Goal: Information Seeking & Learning: Learn about a topic

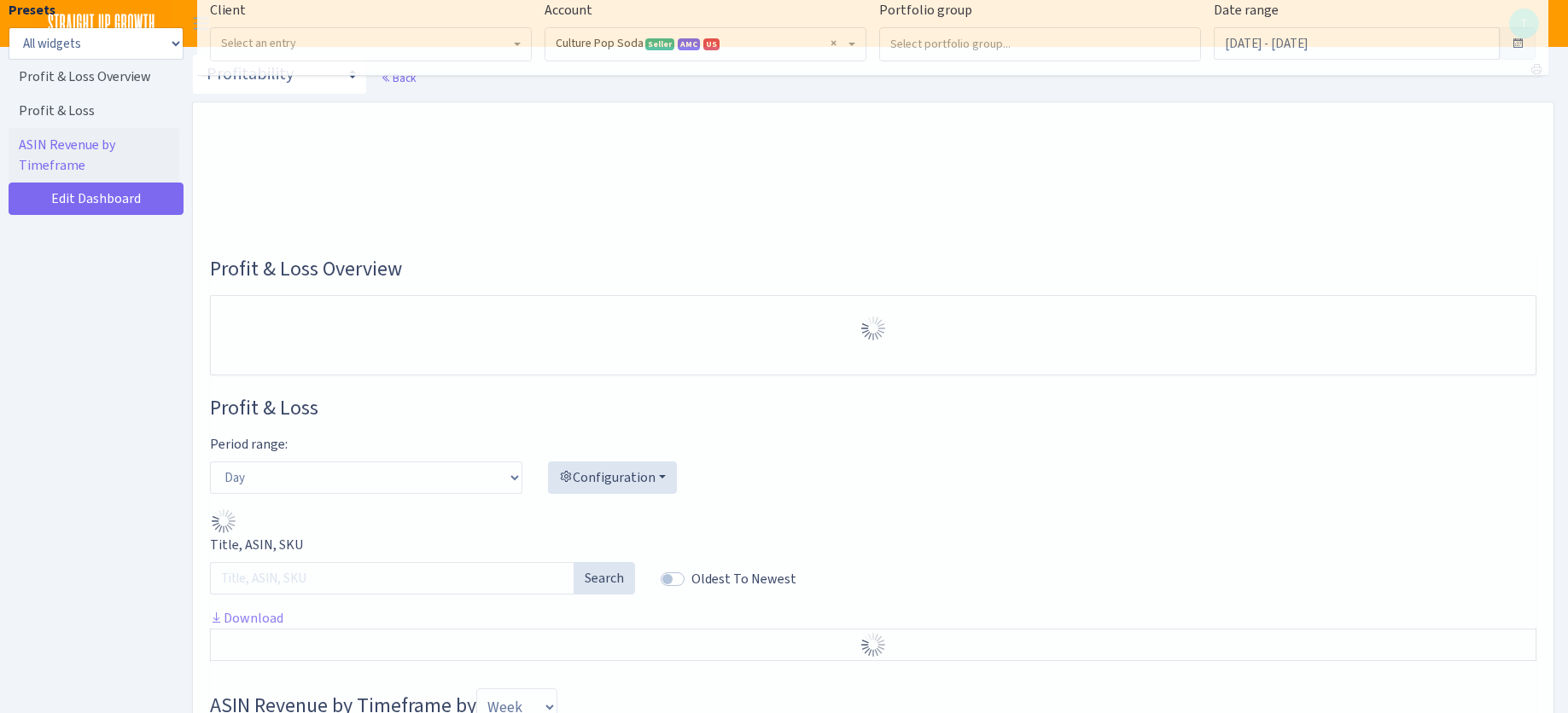
select select "1581829893696978"
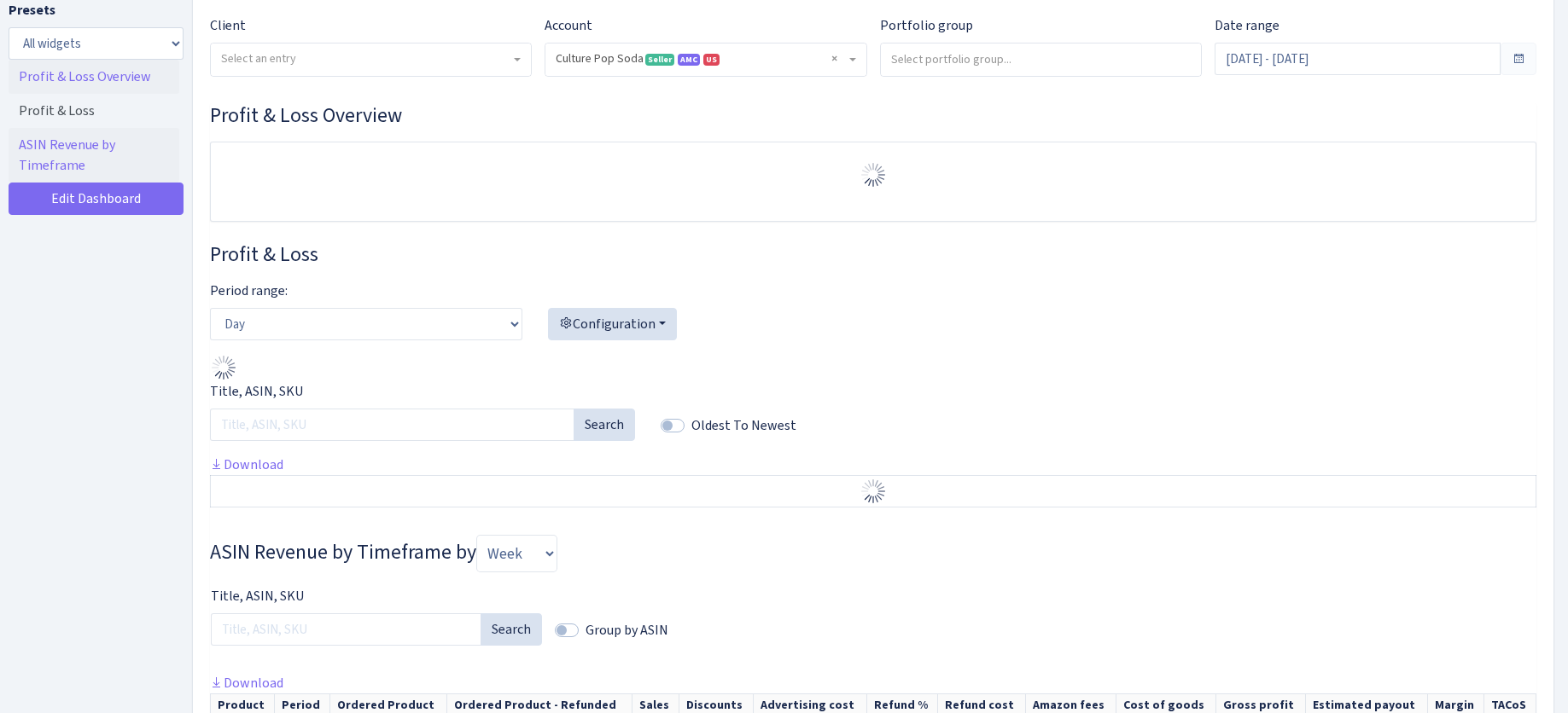
click at [70, 78] on link "Profit & Loss Overview" at bounding box center [93, 77] width 170 height 34
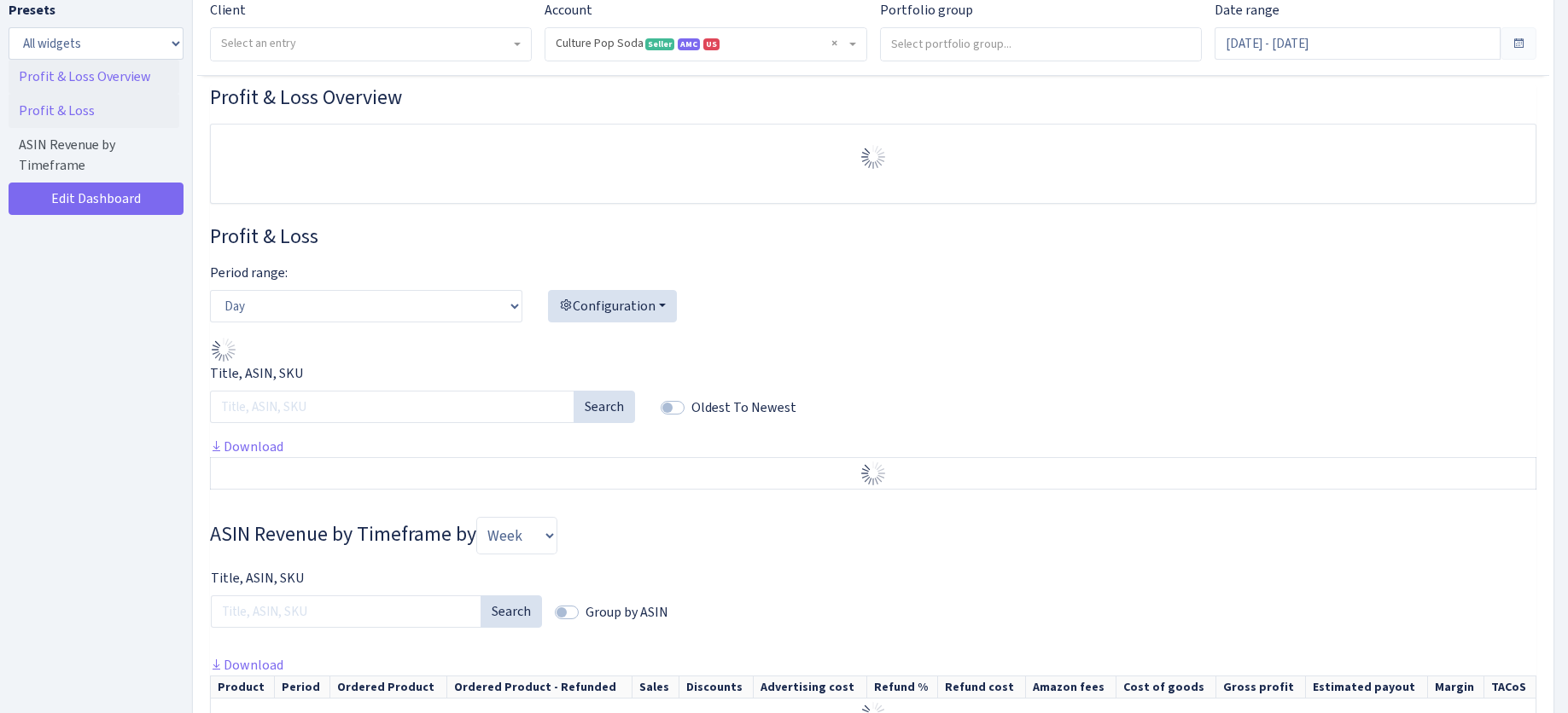
click at [73, 109] on link "Profit & Loss" at bounding box center [93, 111] width 170 height 34
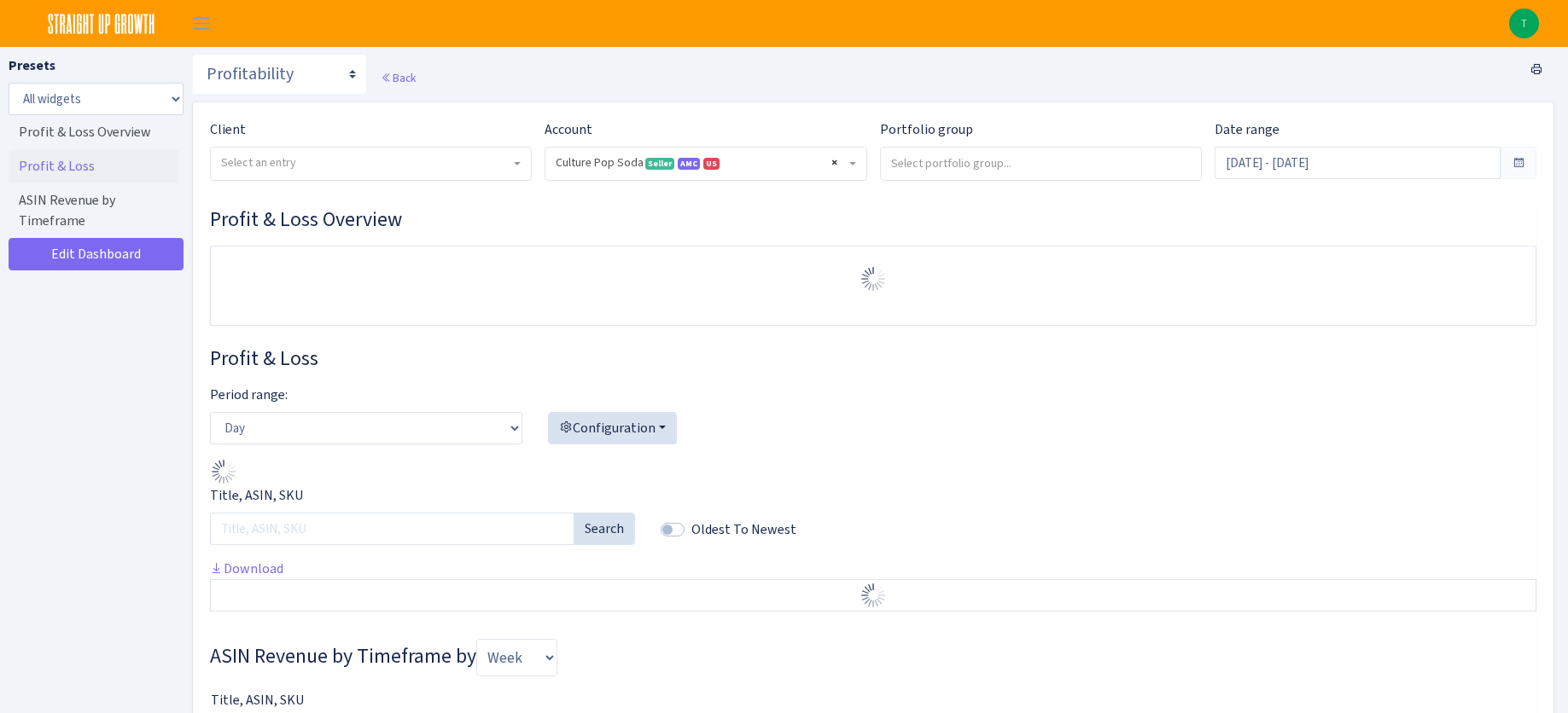
select select
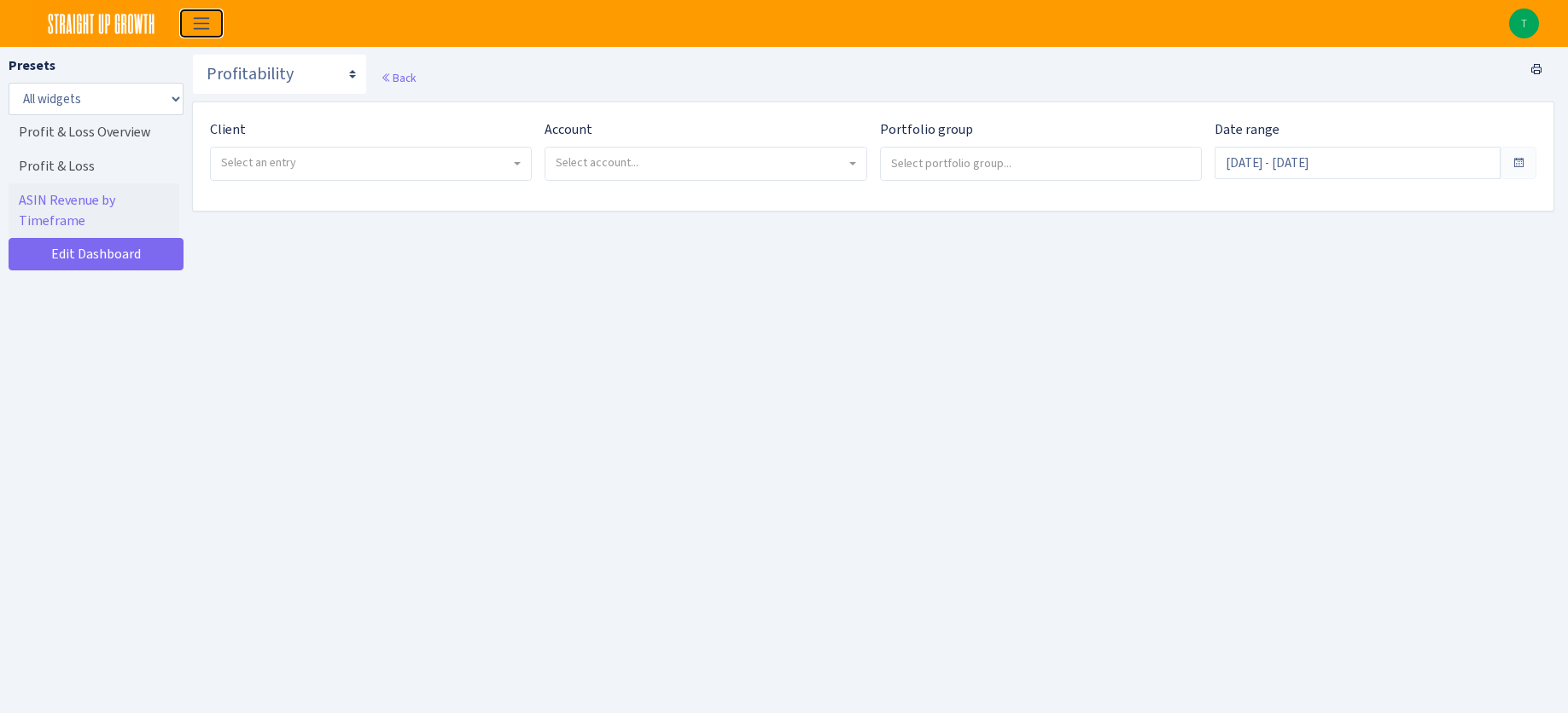
click at [189, 26] on span "Toggle navigation" at bounding box center [201, 23] width 26 height 20
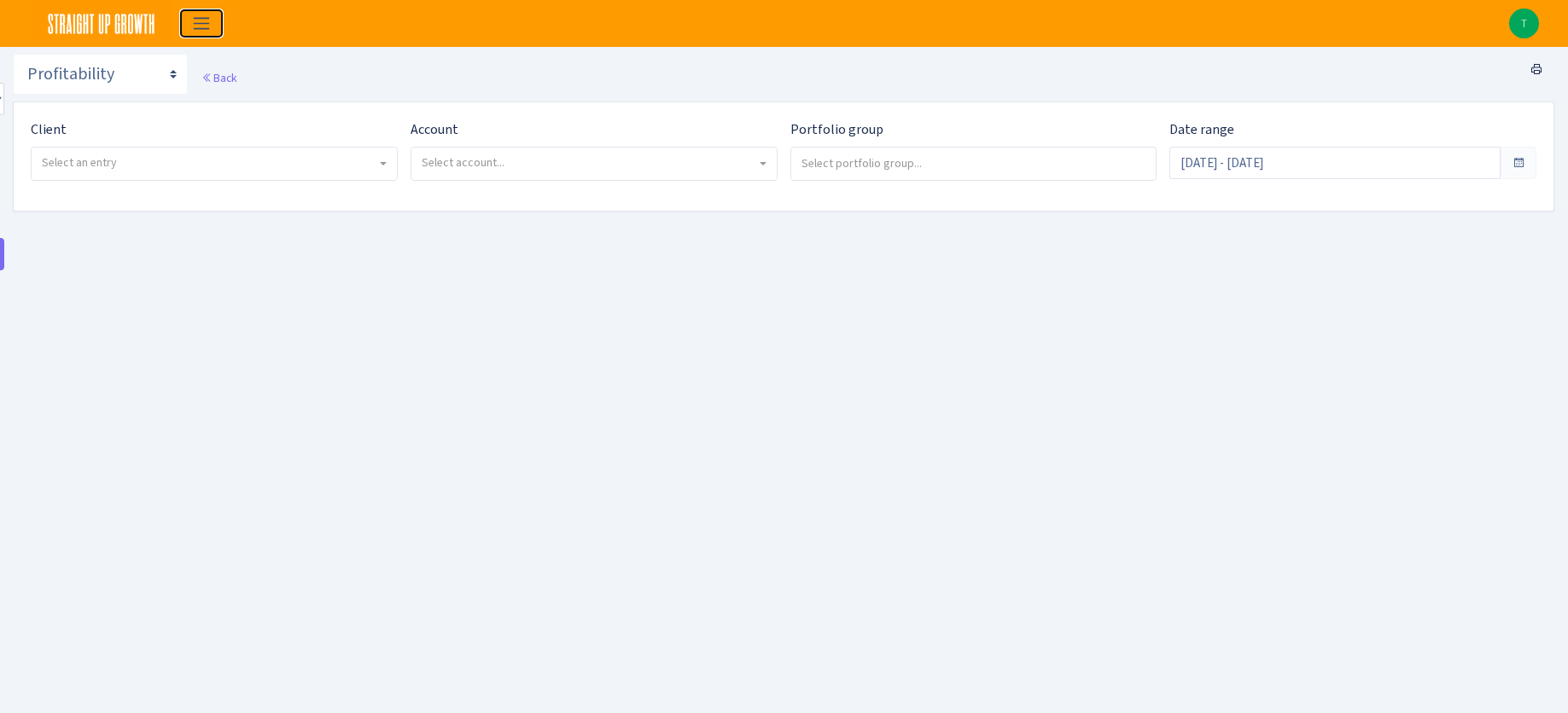
click at [189, 26] on span "Toggle navigation" at bounding box center [201, 23] width 26 height 20
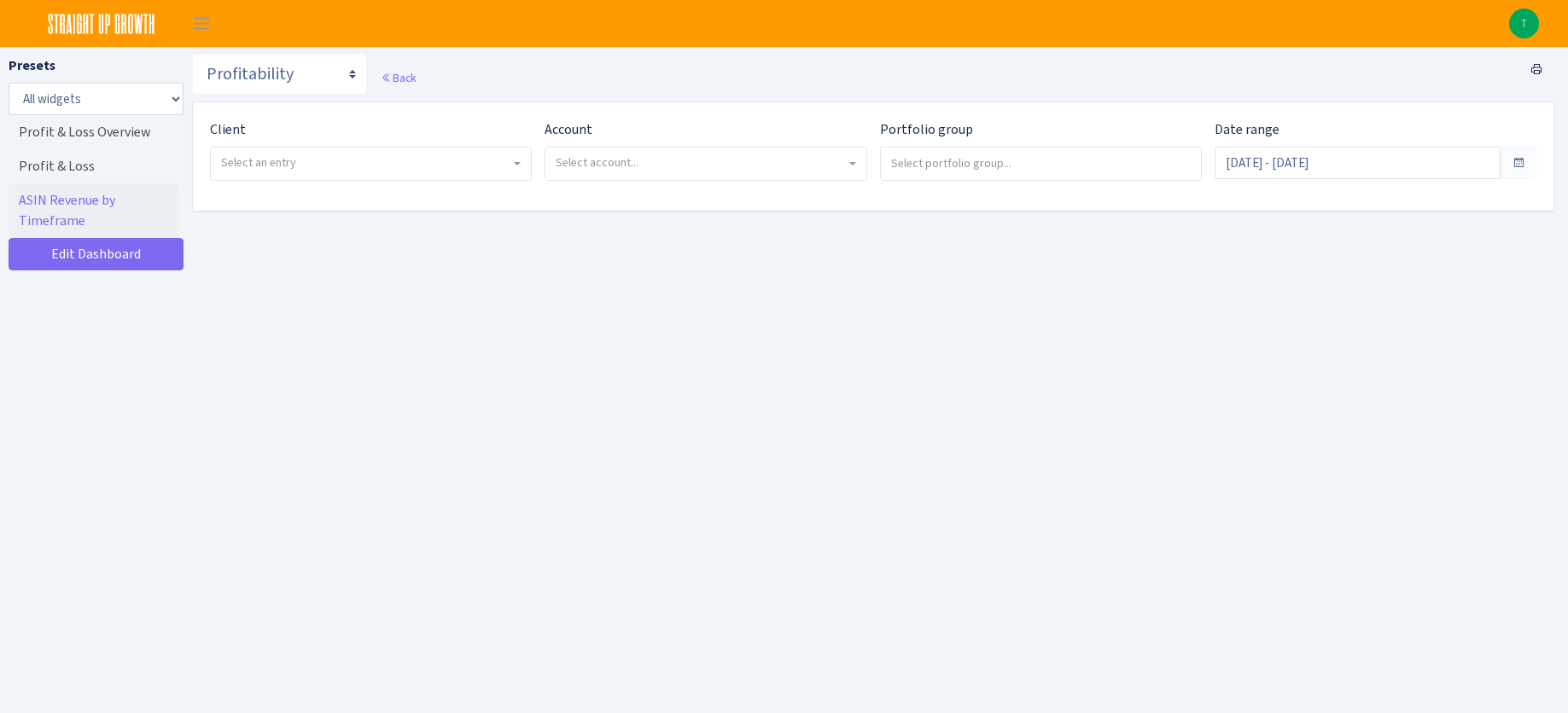
click at [649, 176] on span "Select account..." at bounding box center [705, 164] width 320 height 32
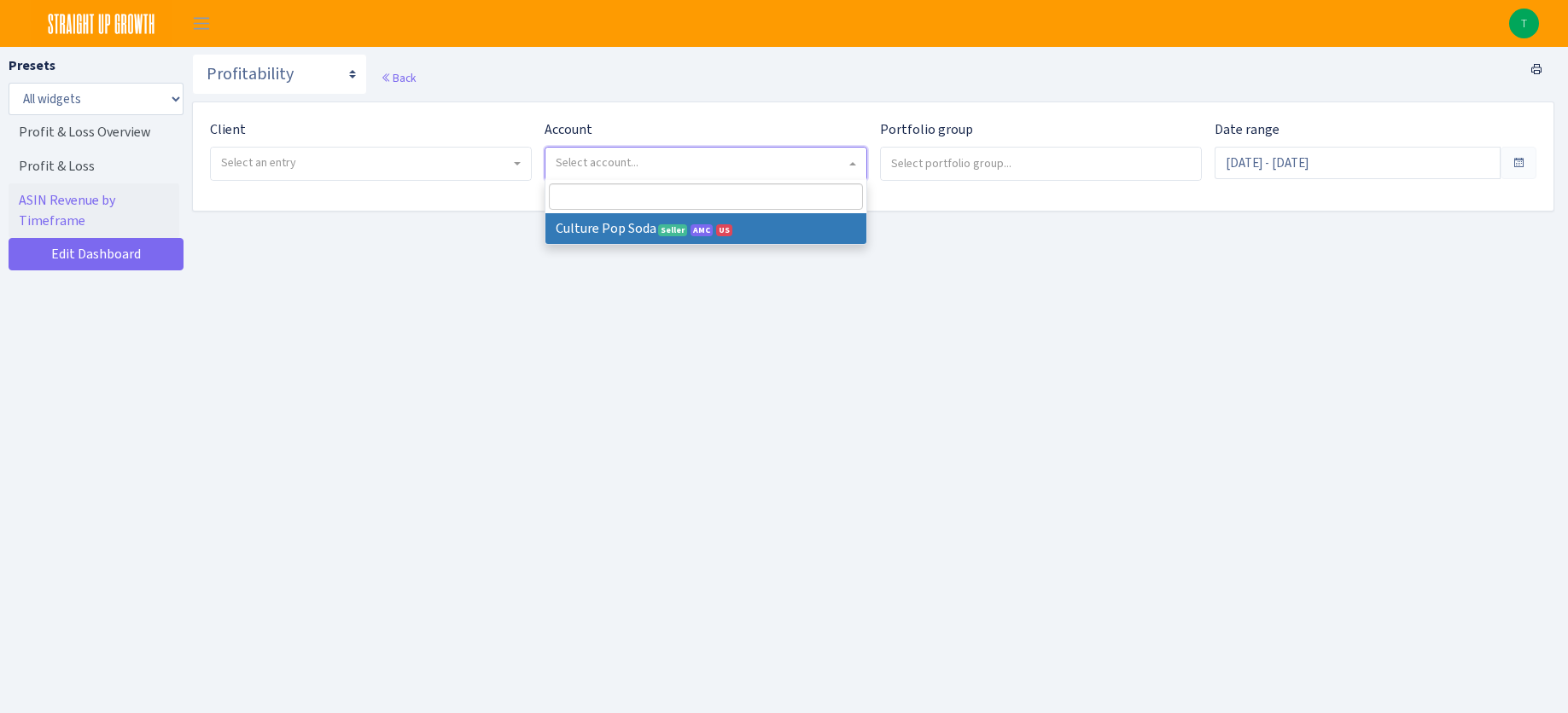
select select
select select "1581829893696978"
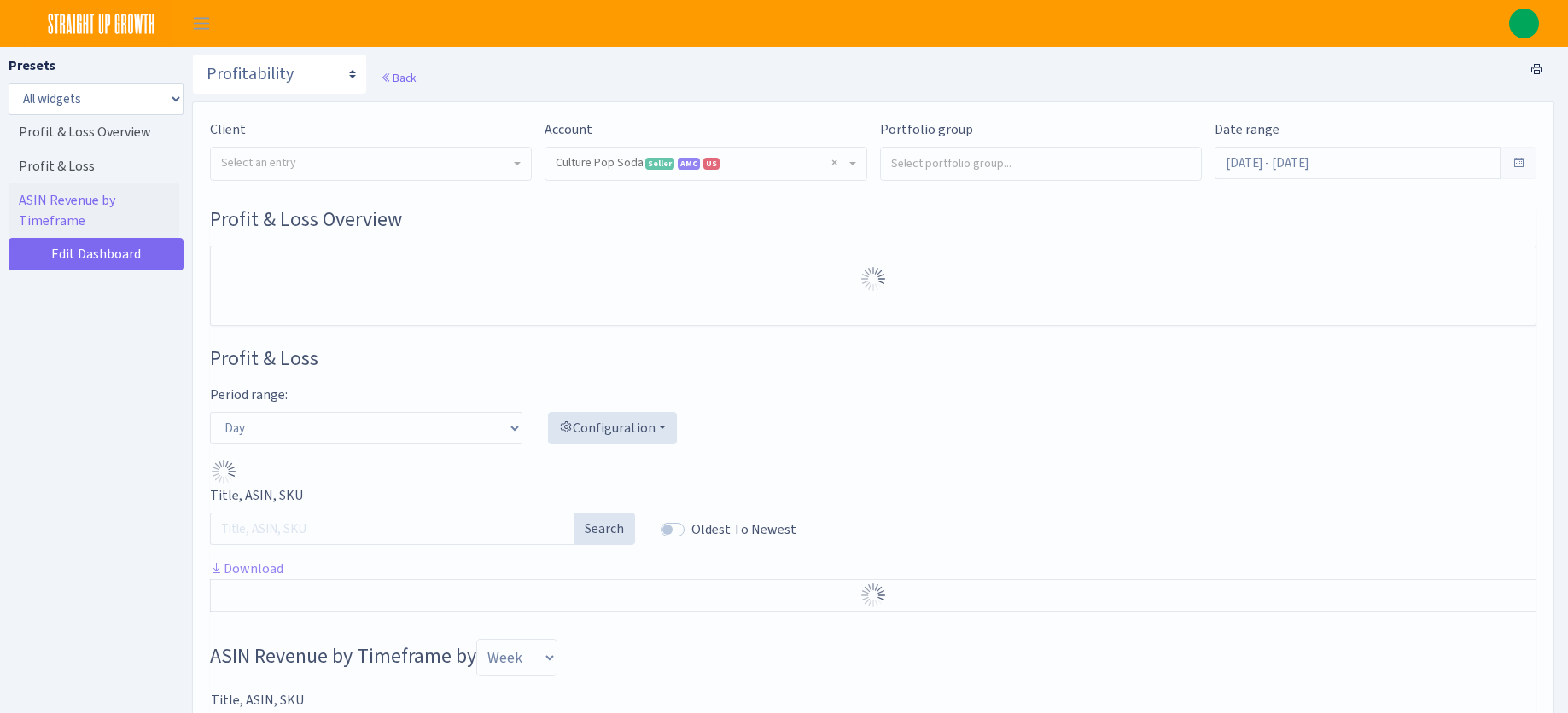
select select "1581829893696978"
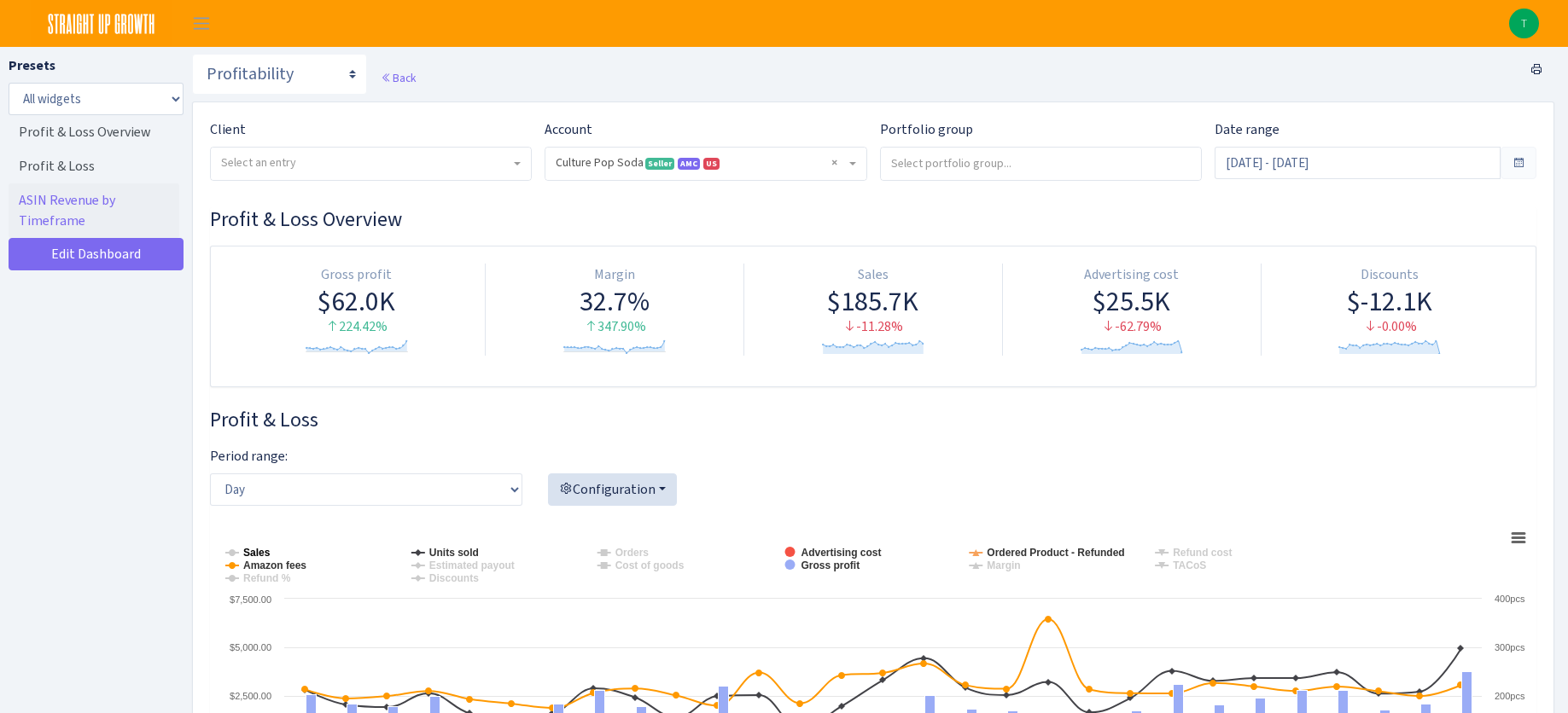
click at [243, 552] on tspan "Sales" at bounding box center [256, 553] width 28 height 12
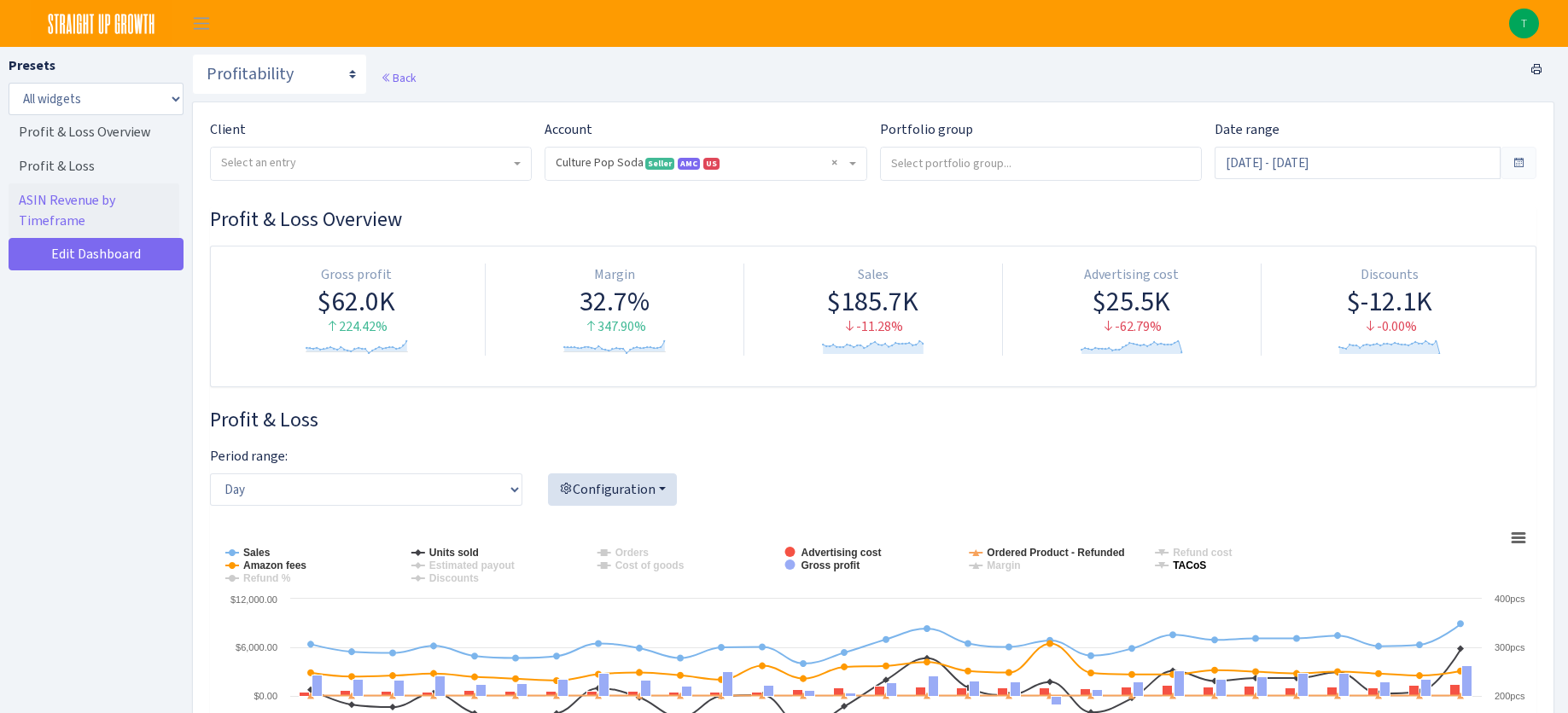
click at [1190, 564] on tspan "TACoS" at bounding box center [1189, 565] width 33 height 12
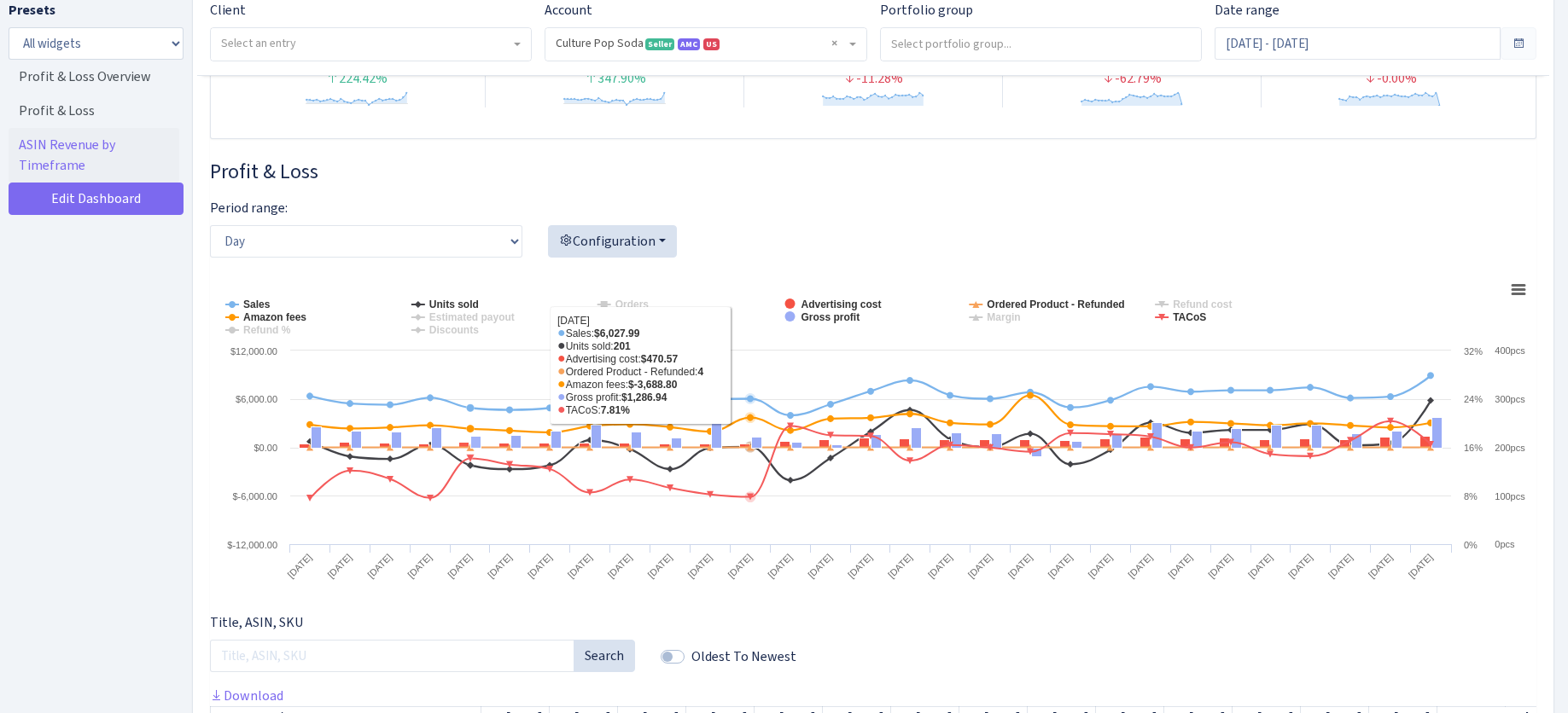
scroll to position [28, 0]
